Goal: Check status

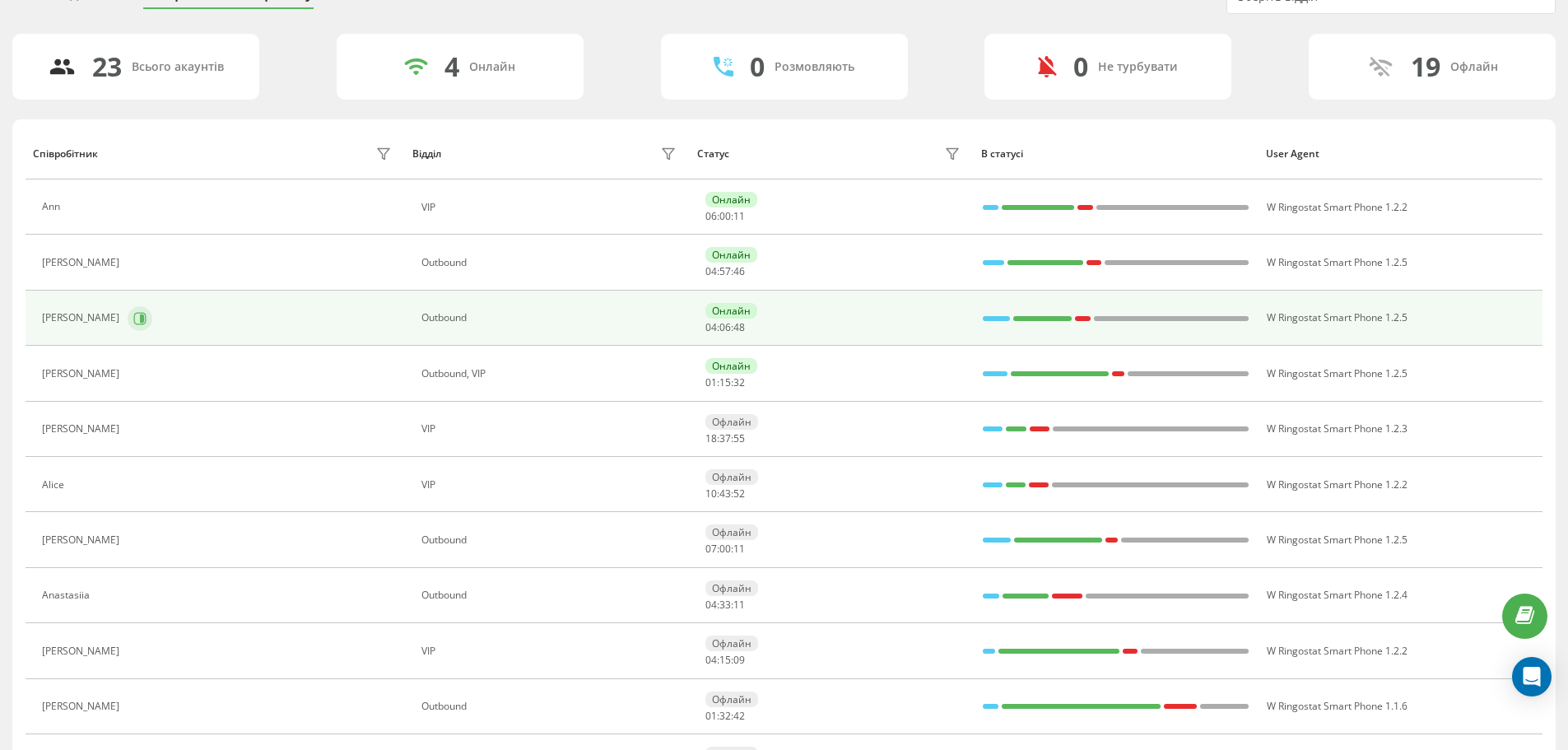
click at [133, 314] on icon at bounding box center [140, 319] width 13 height 13
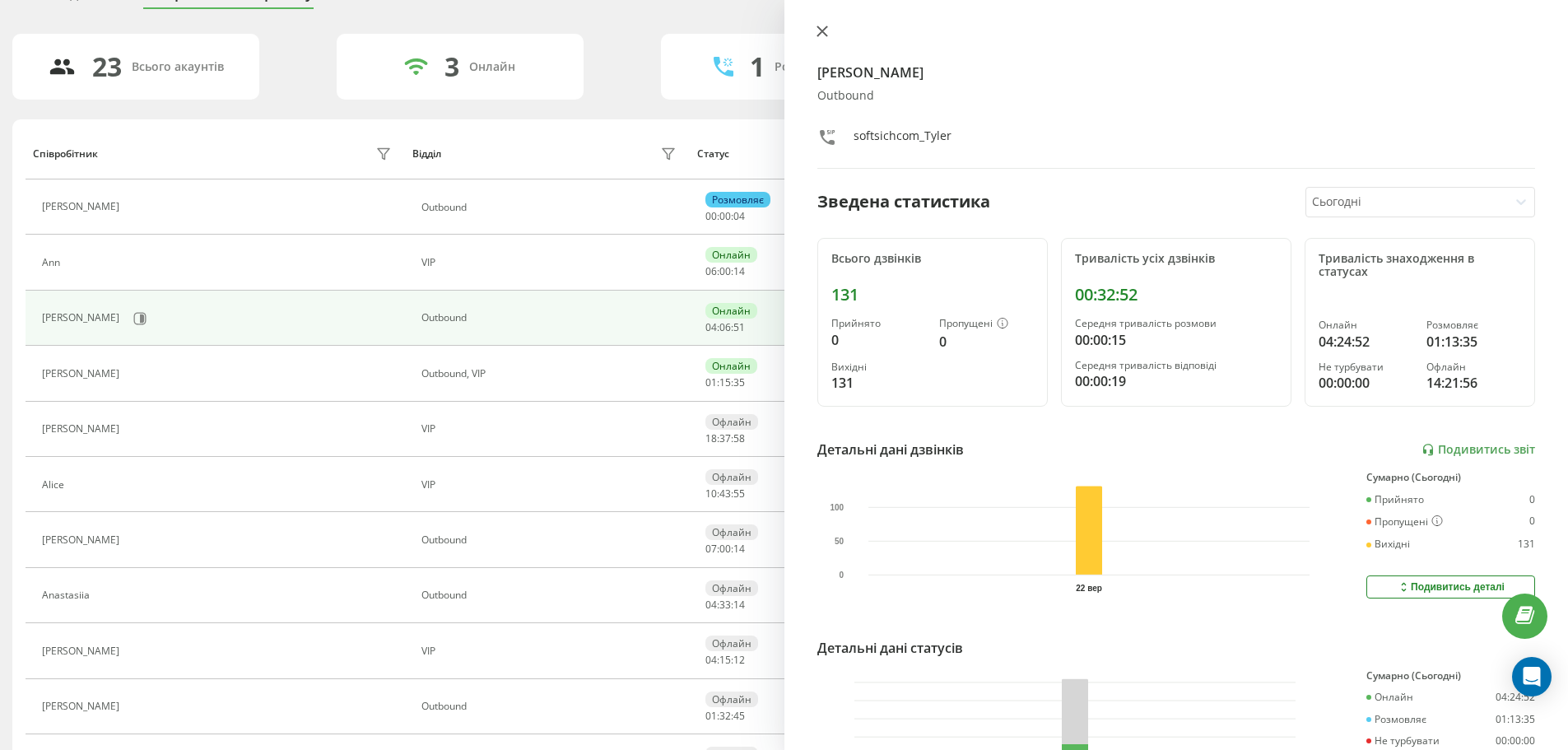
click at [827, 29] on icon at bounding box center [822, 31] width 11 height 11
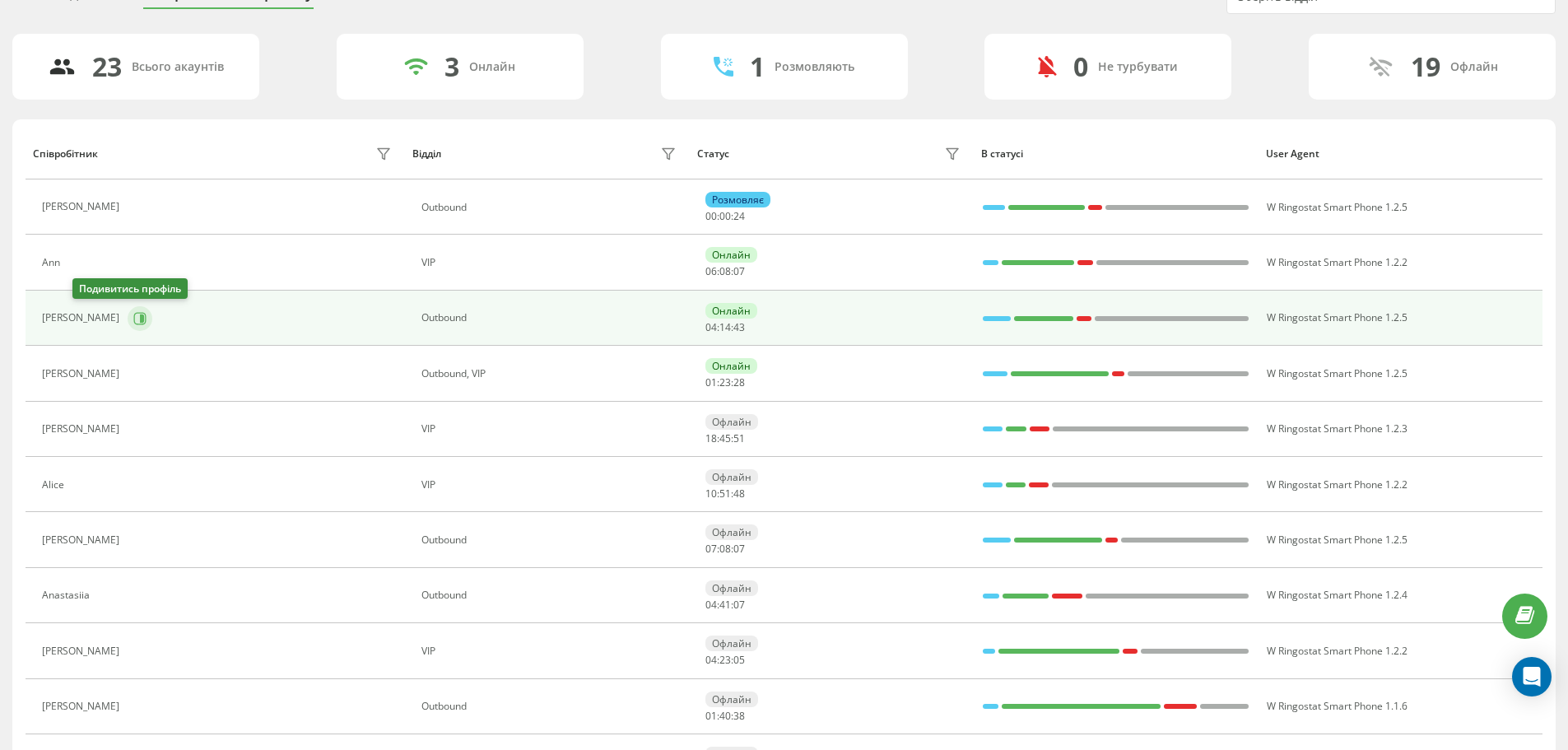
click at [133, 312] on icon at bounding box center [140, 319] width 13 height 13
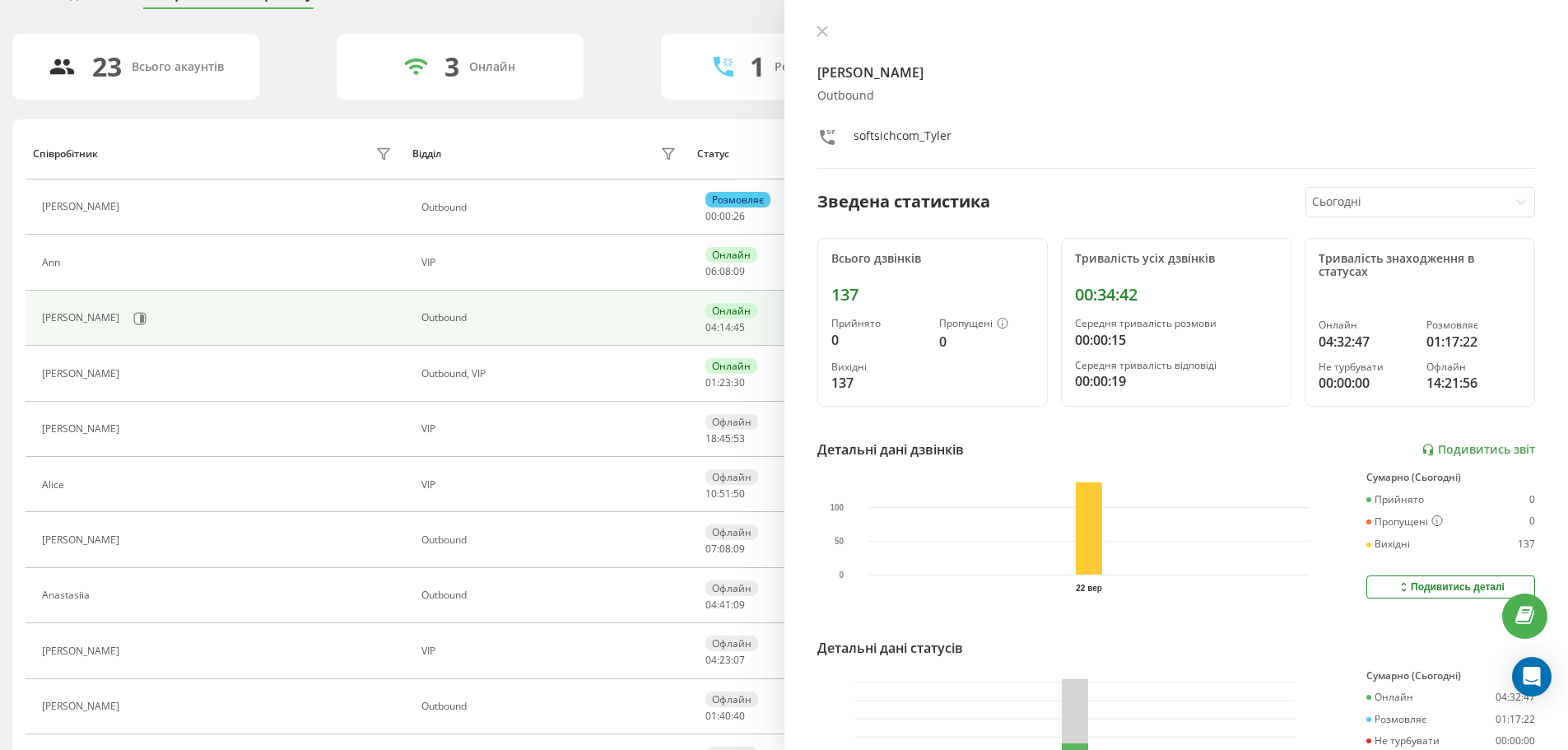
click at [820, 23] on div "[PERSON_NAME] softsichcom_Tyler Зведена статистика Сьогодні Всього дзвінків 137…" at bounding box center [1176, 375] width 784 height 750
click at [820, 28] on icon at bounding box center [822, 31] width 11 height 11
